Goal: Check status: Check status

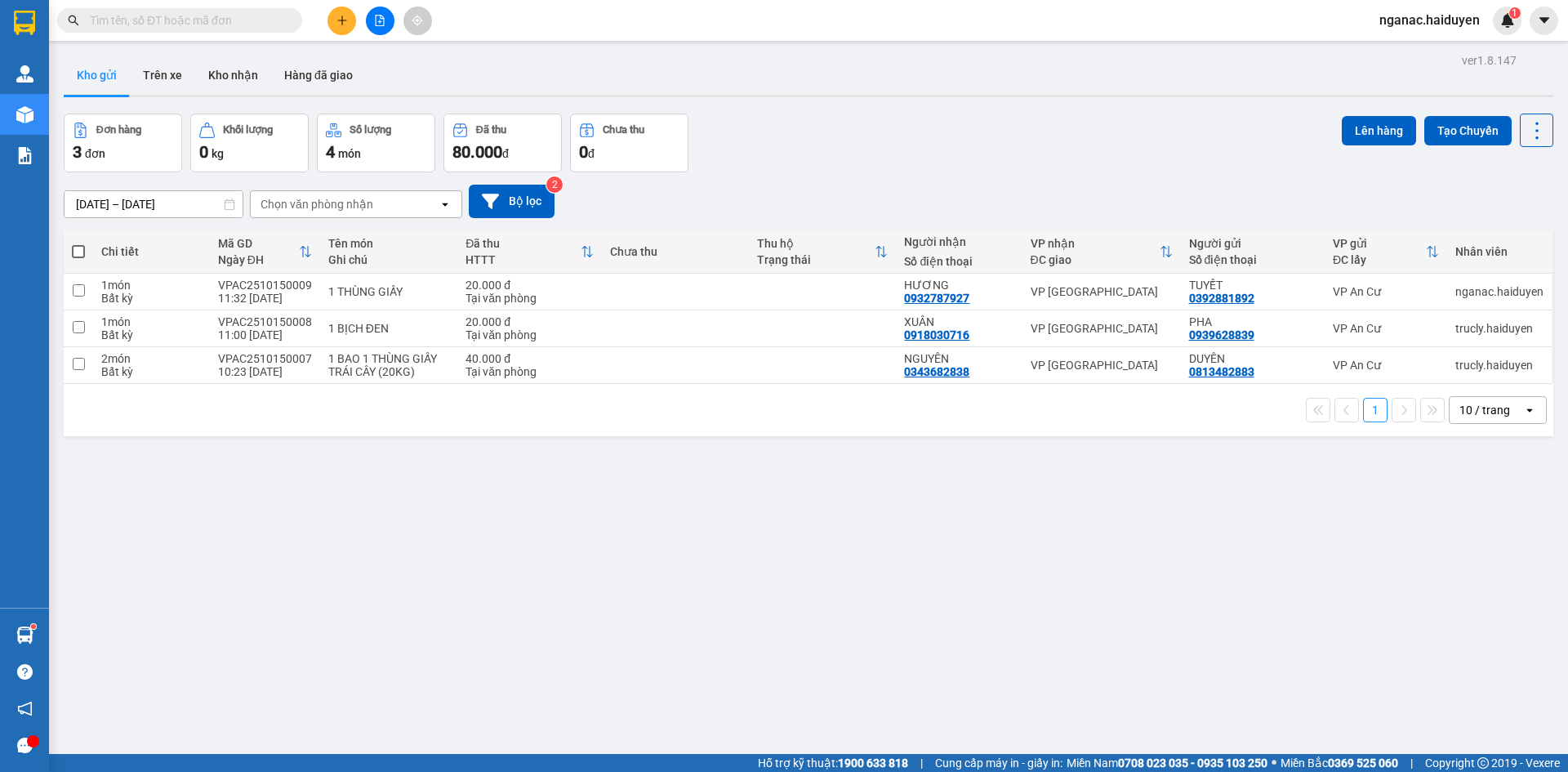
click at [573, 677] on div "ver 1.8.147 Kho gửi Trên xe Kho nhận Hàng đã giao Đơn hàng 3 đơn Khối lượng 0 k…" at bounding box center [808, 435] width 1503 height 772
click at [171, 77] on button "Trên xe" at bounding box center [163, 75] width 65 height 40
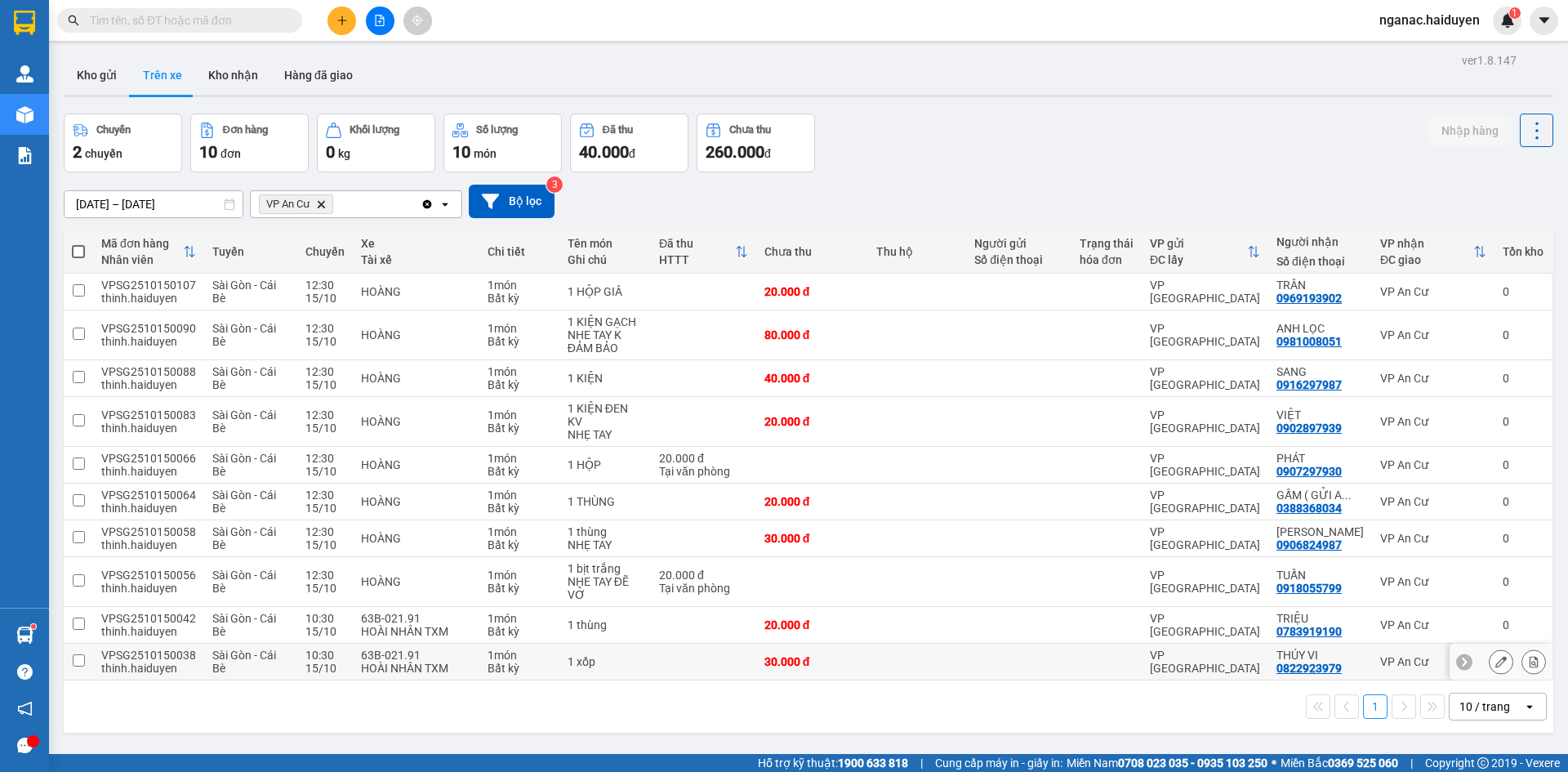
click at [1141, 643] on td at bounding box center [1107, 662] width 70 height 37
checkbox input "true"
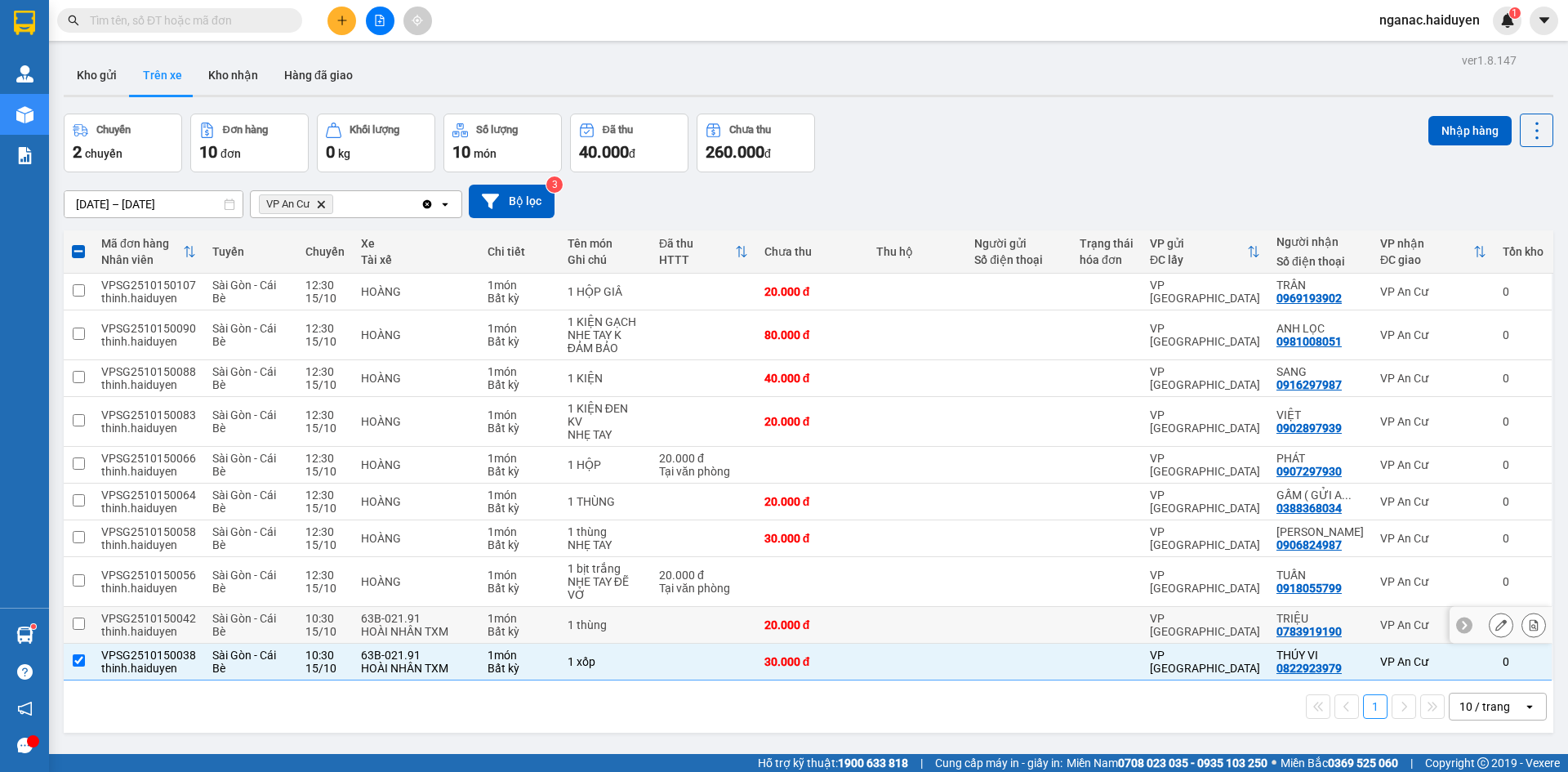
click at [1120, 618] on div at bounding box center [1107, 624] width 54 height 13
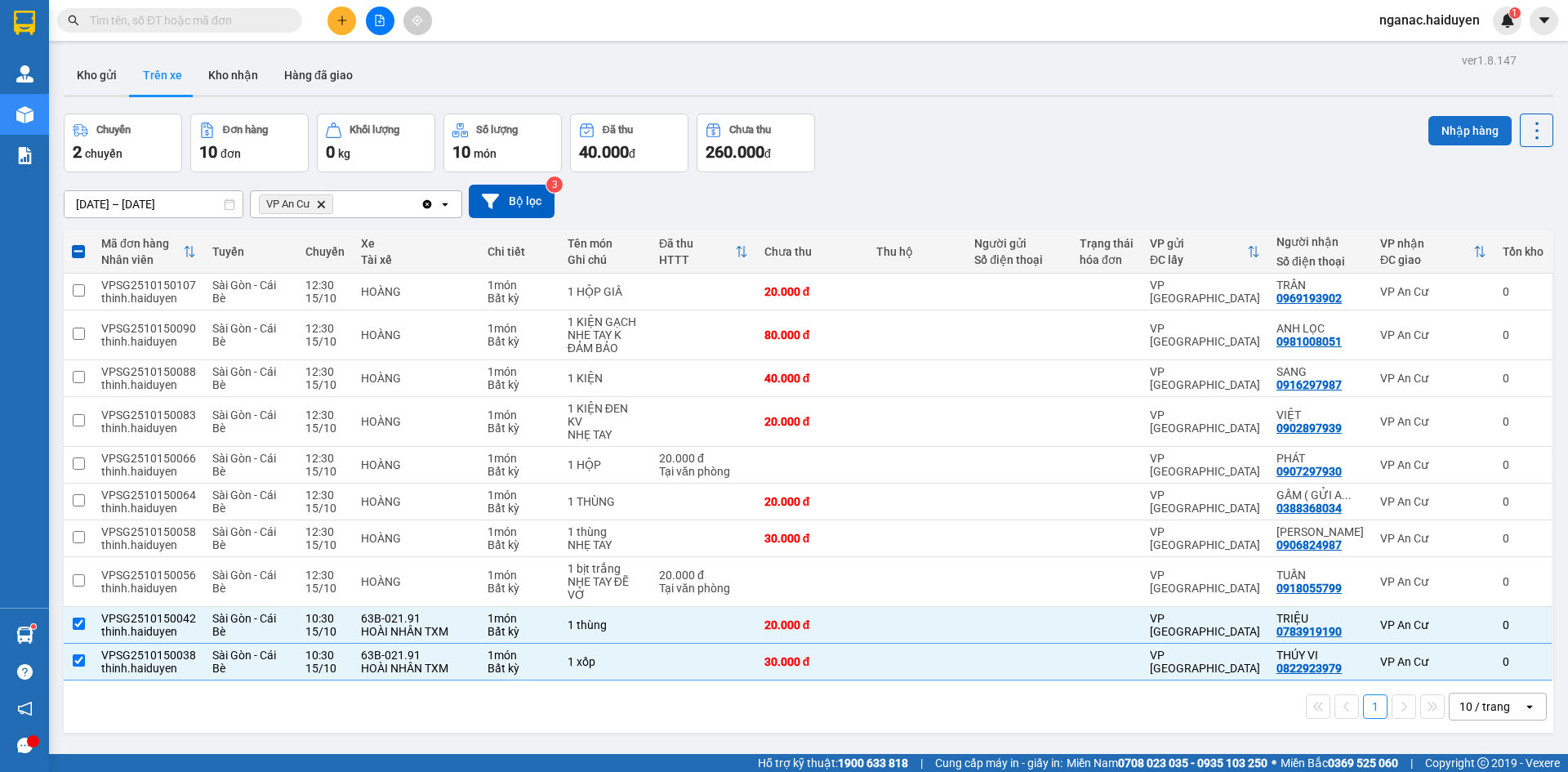
click at [1459, 123] on button "Nhập hàng" at bounding box center [1470, 130] width 84 height 29
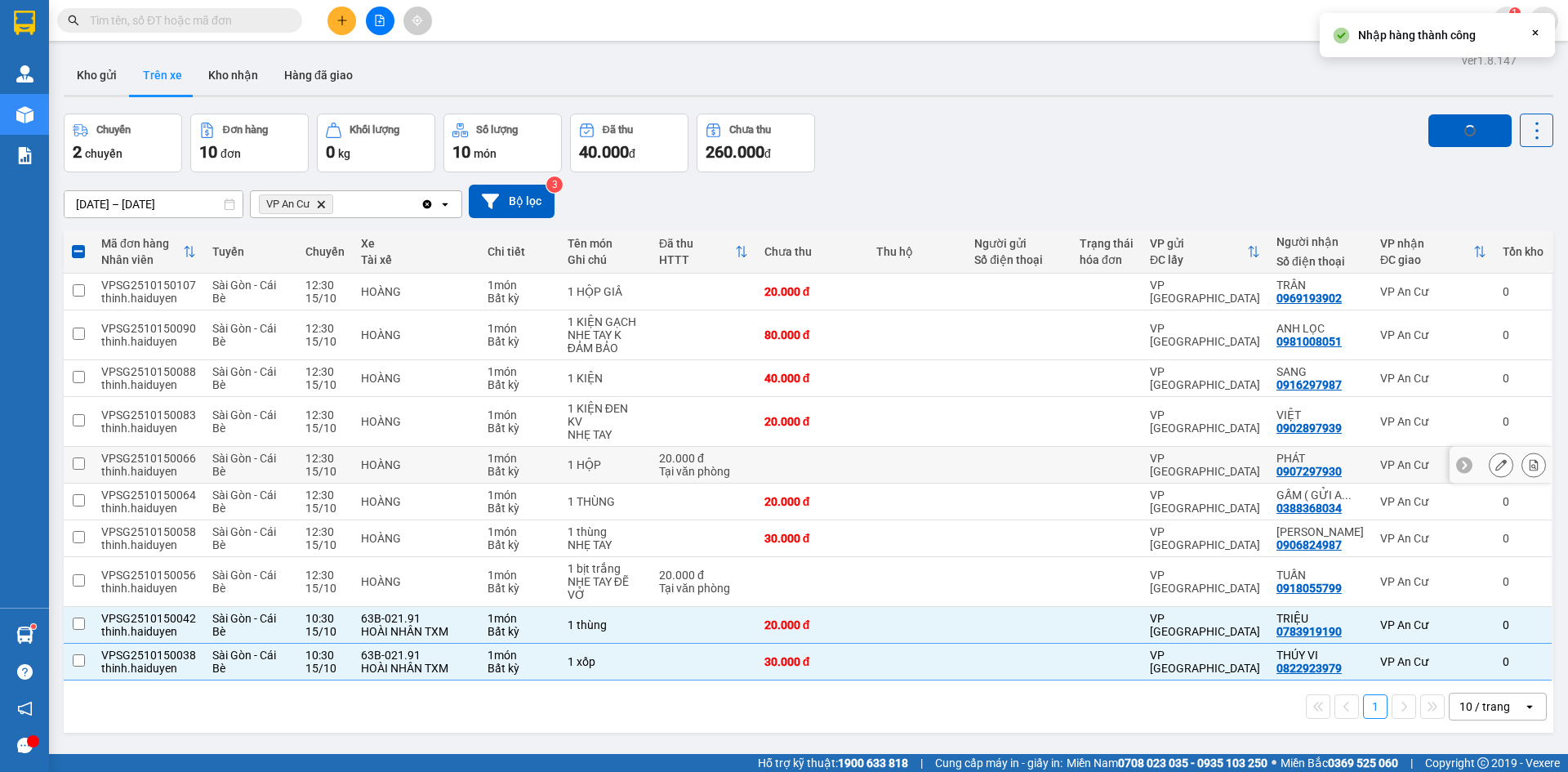
checkbox input "false"
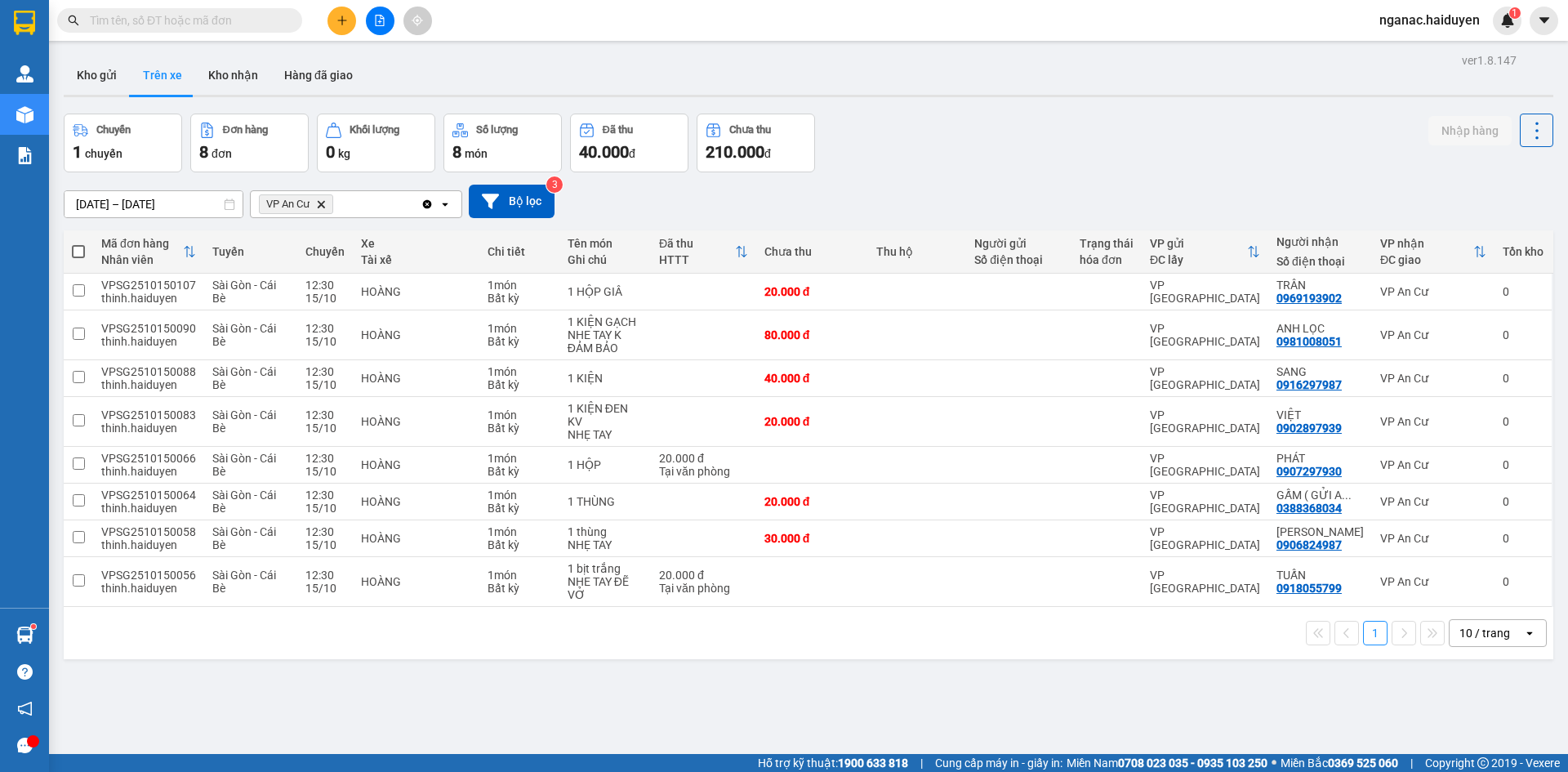
drag, startPoint x: 1015, startPoint y: 691, endPoint x: 986, endPoint y: 678, distance: 31.8
click at [1014, 691] on div "ver 1.8.147 Kho gửi Trên xe Kho nhận Hàng đã giao Chuyến 1 chuyến Đơn hàng 8 đơ…" at bounding box center [808, 435] width 1503 height 772
